Goal: Transaction & Acquisition: Obtain resource

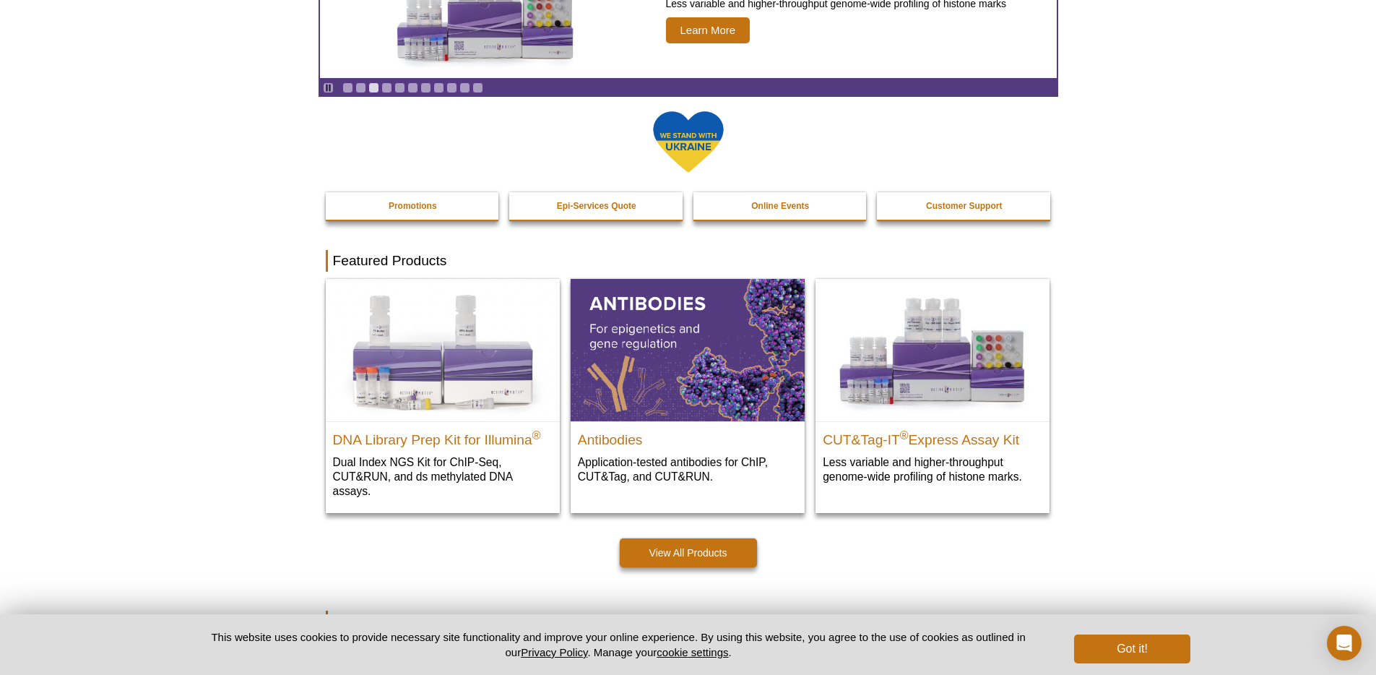
scroll to position [160, 0]
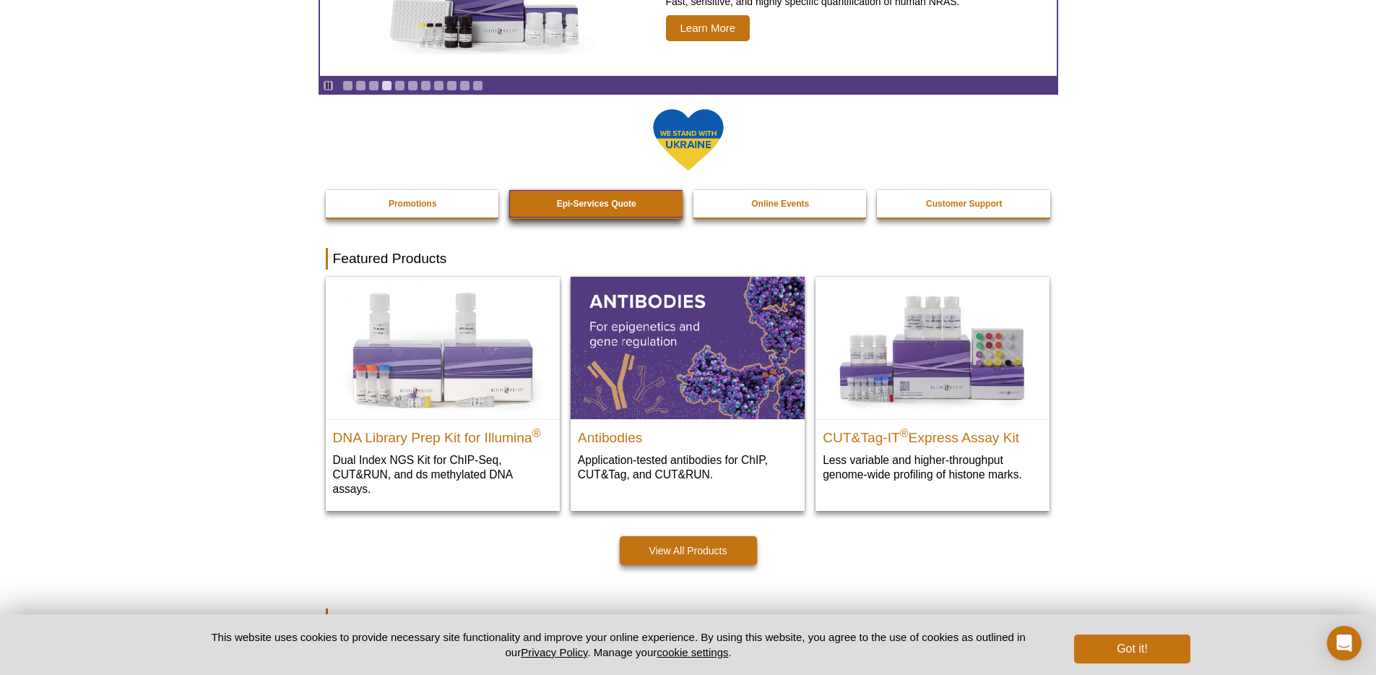
click at [617, 199] on strong "Epi-Services Quote" at bounding box center [596, 204] width 79 height 10
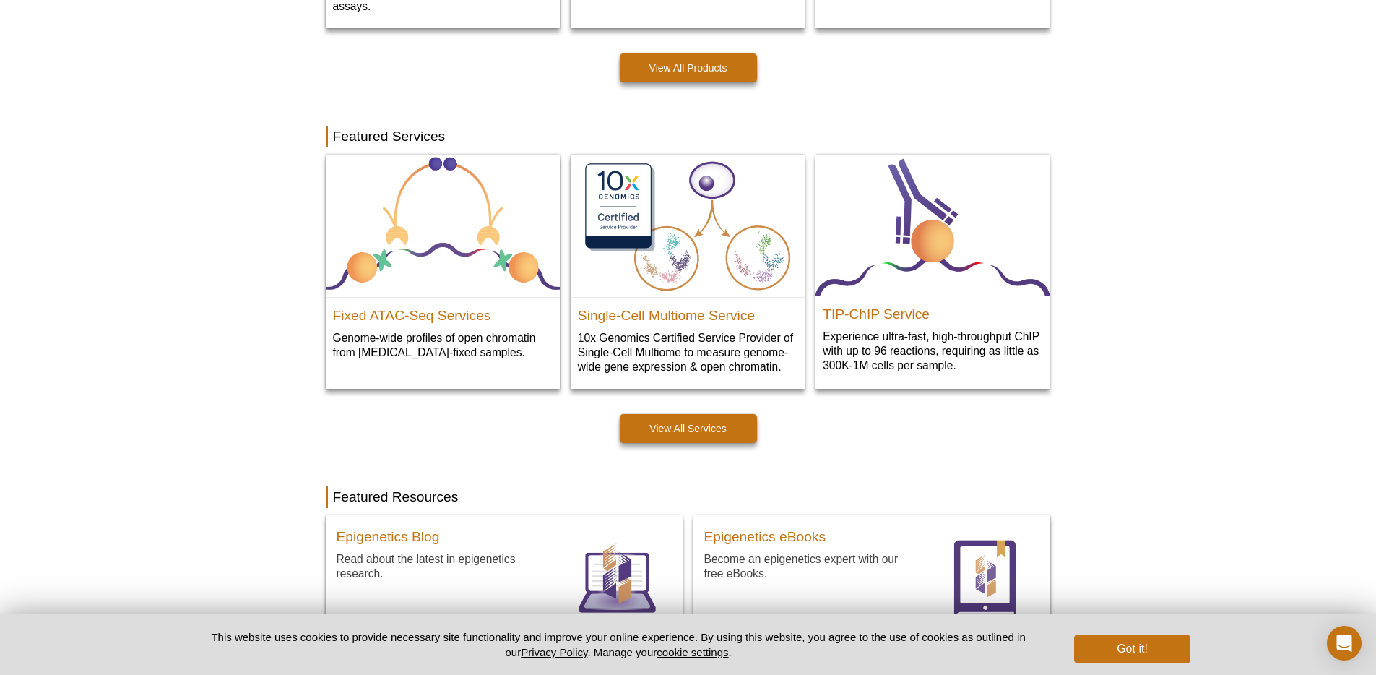
scroll to position [635, 0]
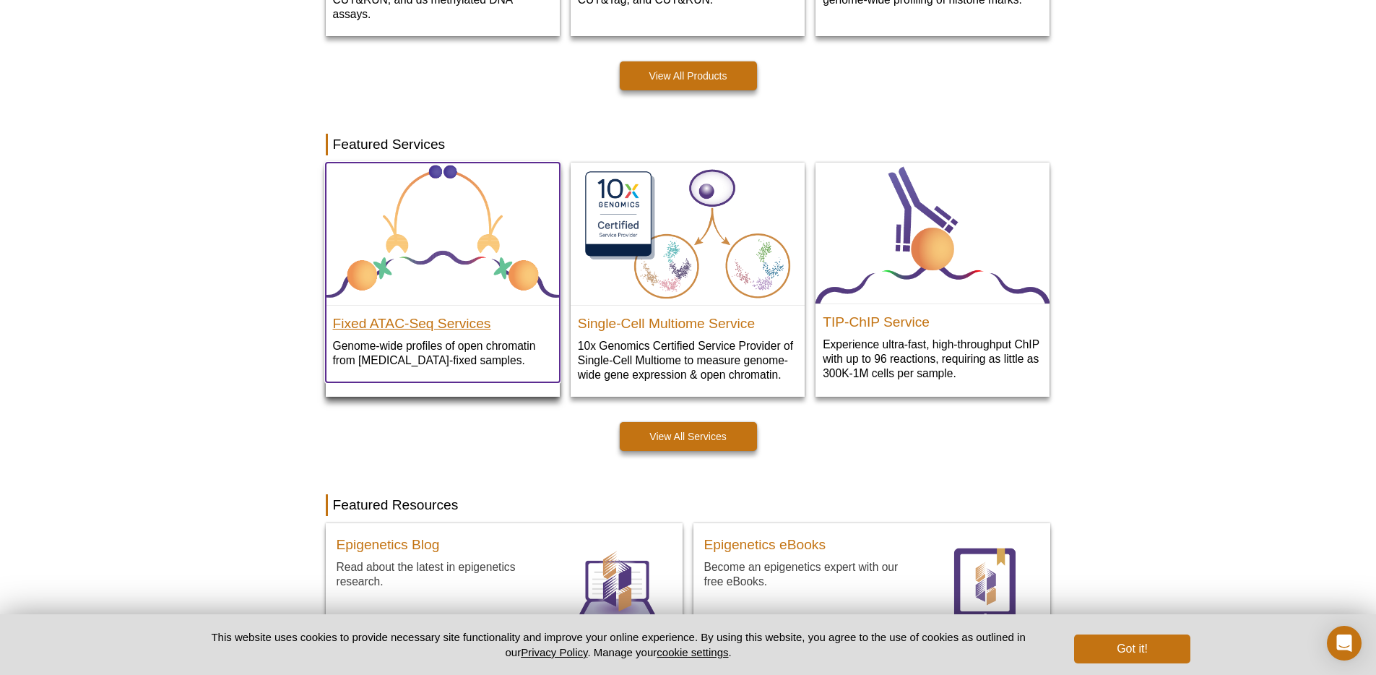
click at [365, 324] on h2 "Fixed ATAC-Seq Services" at bounding box center [443, 320] width 220 height 22
